Goal: Find contact information: Obtain details needed to contact an individual or organization

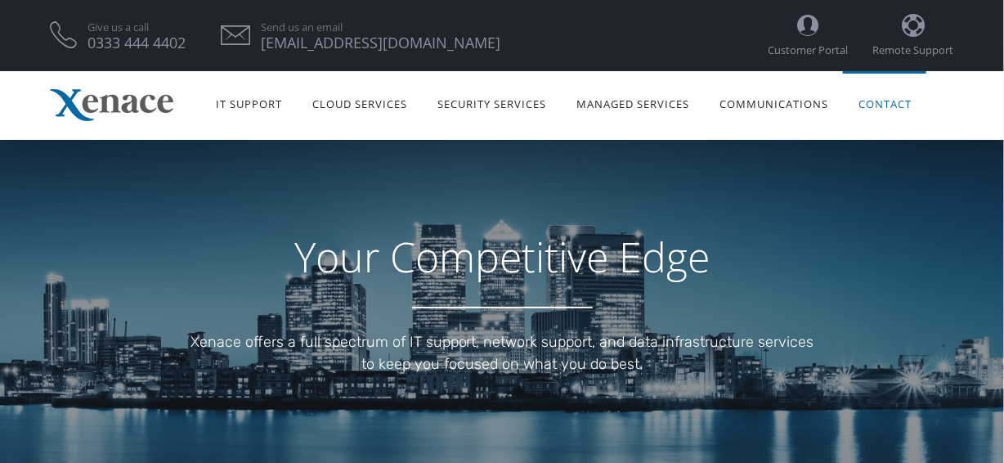
click at [894, 102] on link "Contact" at bounding box center [884, 103] width 83 height 52
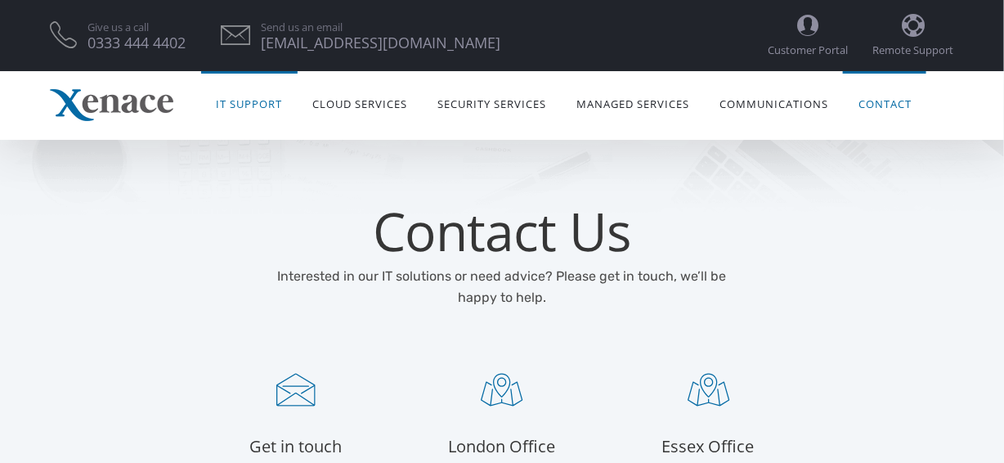
click at [240, 105] on link "IT Support" at bounding box center [249, 103] width 96 height 52
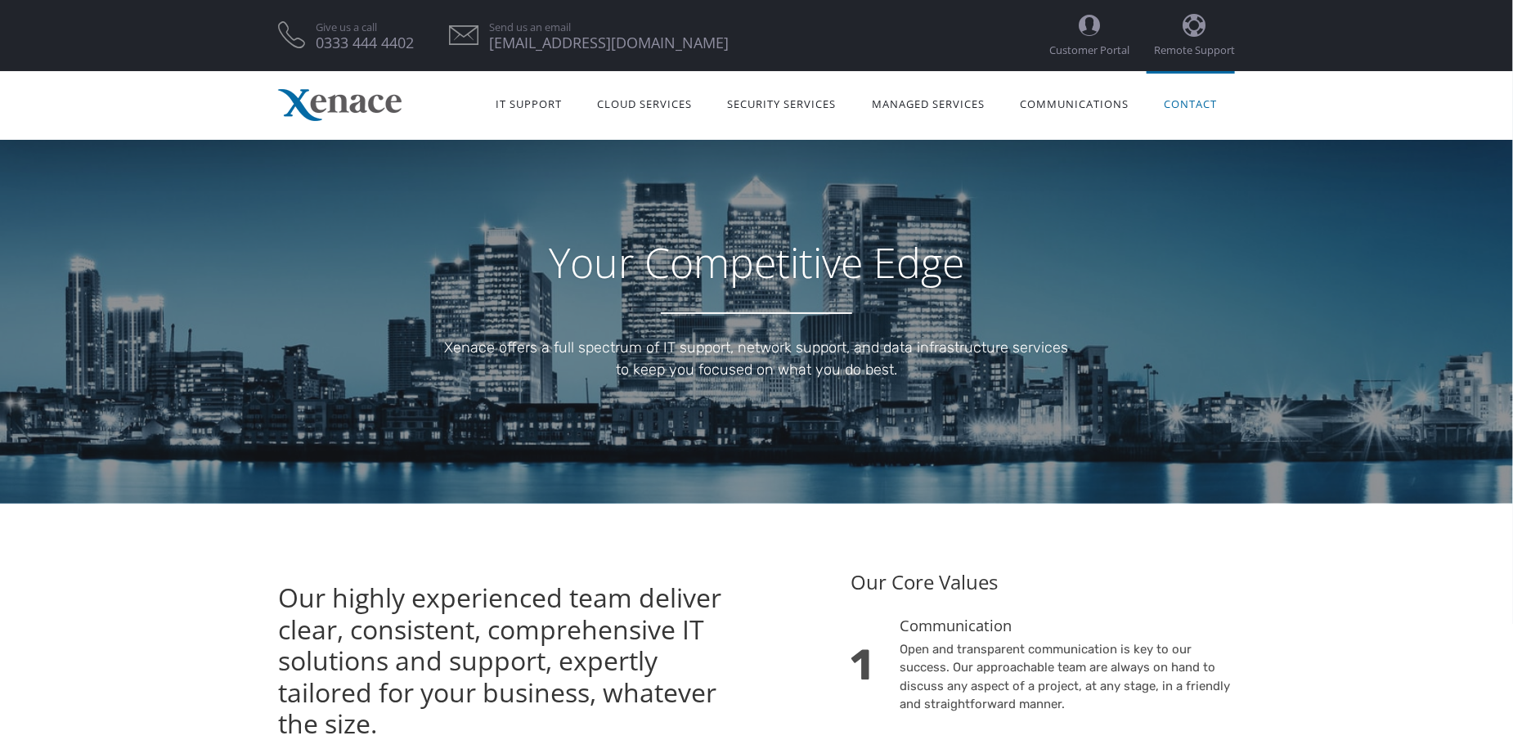
click at [1181, 101] on link "Contact" at bounding box center [1190, 103] width 88 height 52
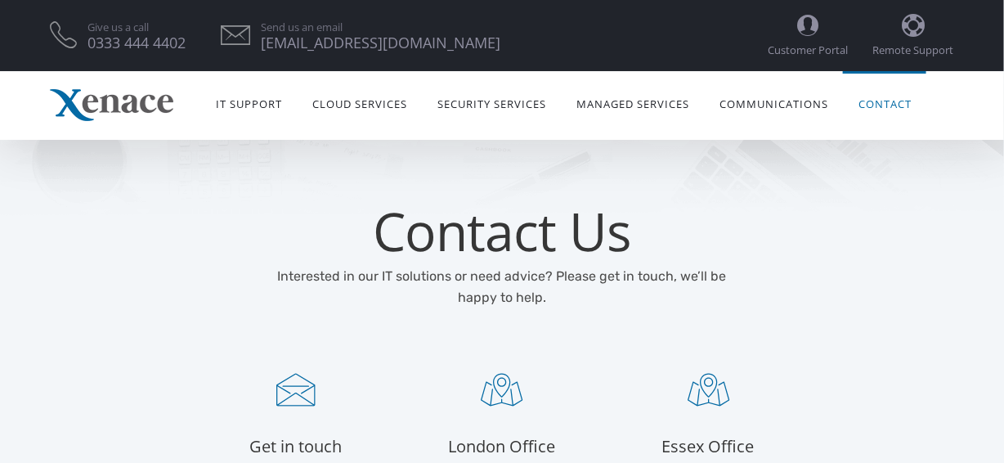
click at [766, 312] on div "Contact Us Interested in our IT solutions or need advice? Please get in touch, …" at bounding box center [502, 257] width 1004 height 234
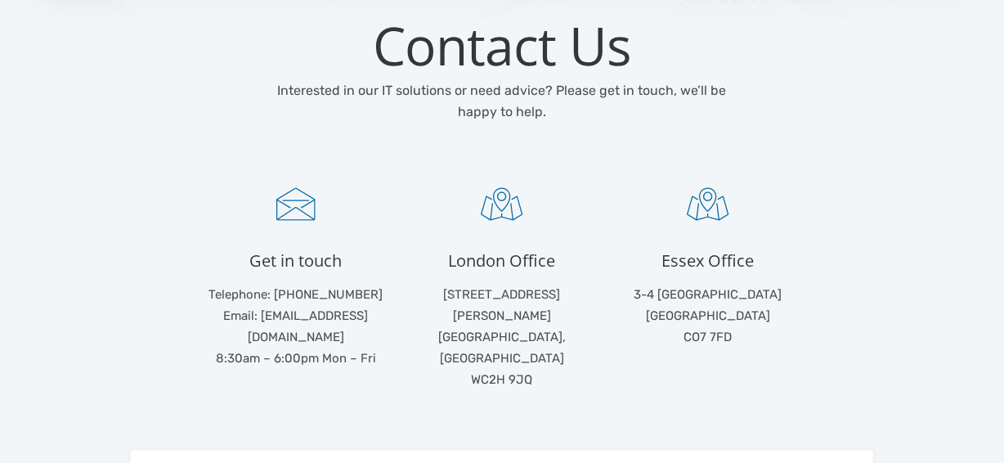
scroll to position [191, 0]
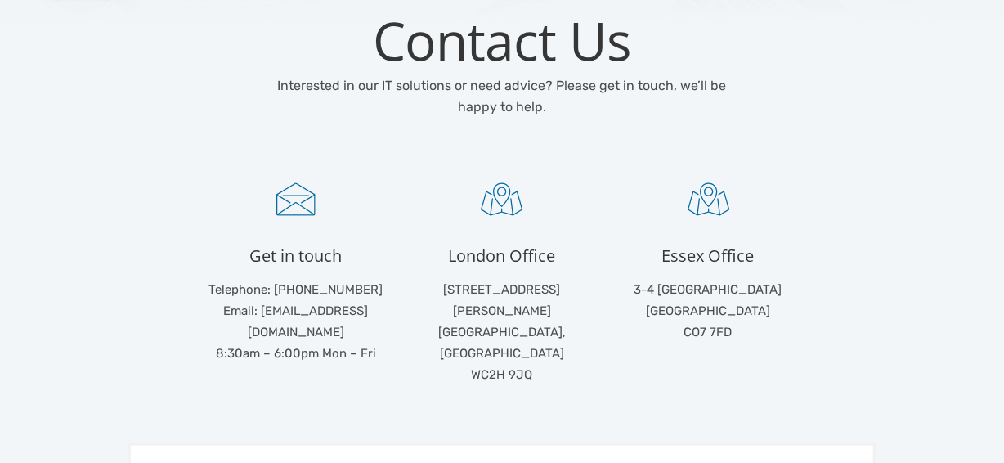
click at [599, 345] on li "London Office [STREET_ADDRESS][PERSON_NAME]" at bounding box center [502, 284] width 206 height 202
